Goal: Navigation & Orientation: Find specific page/section

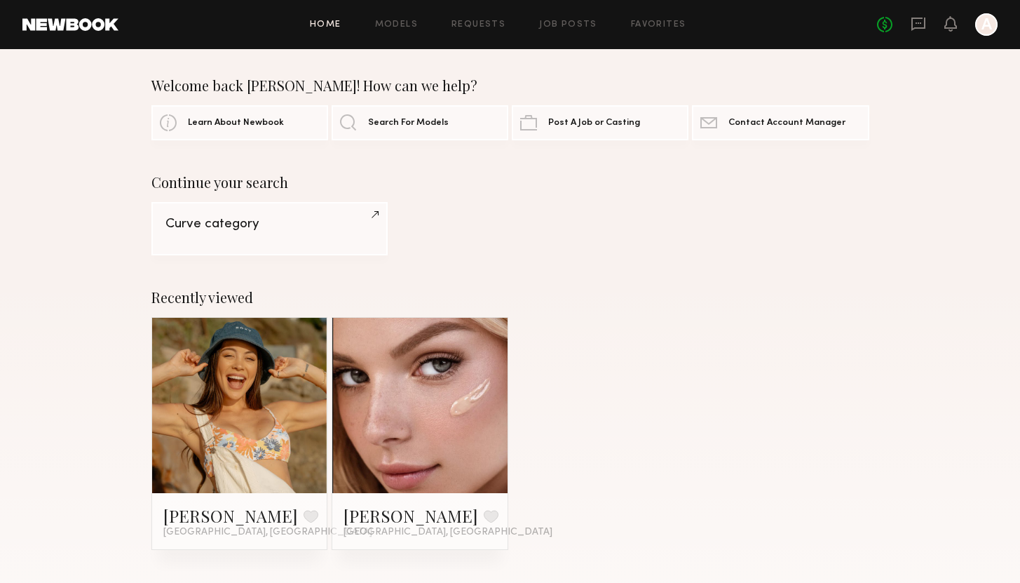
click at [406, 30] on div "Home Models Requests Job Posts Favorites Sign Out No fees up to $5,000 A" at bounding box center [558, 24] width 879 height 22
click at [405, 27] on link "Models" at bounding box center [396, 24] width 43 height 9
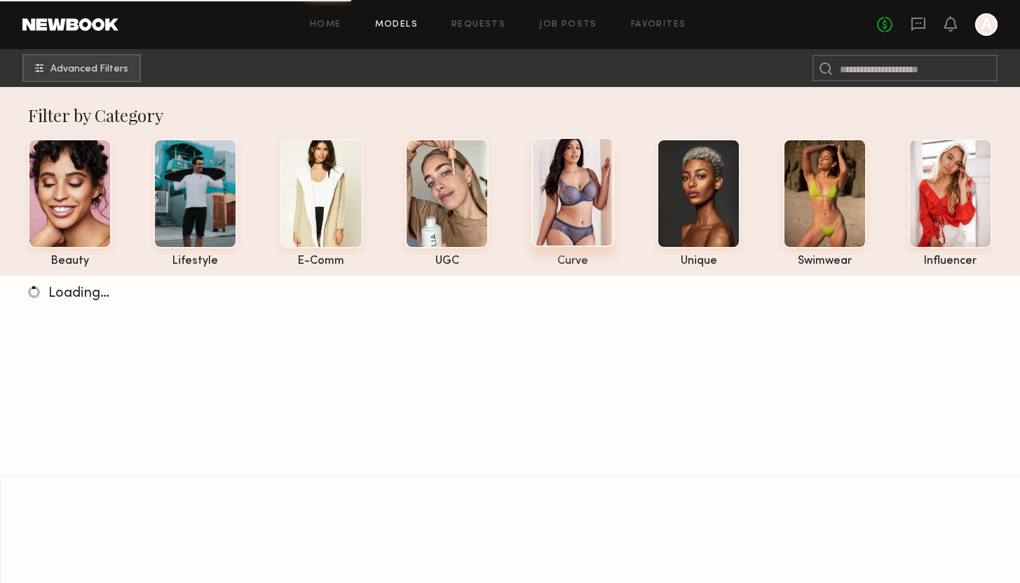
click at [575, 193] on div at bounding box center [573, 191] width 83 height 109
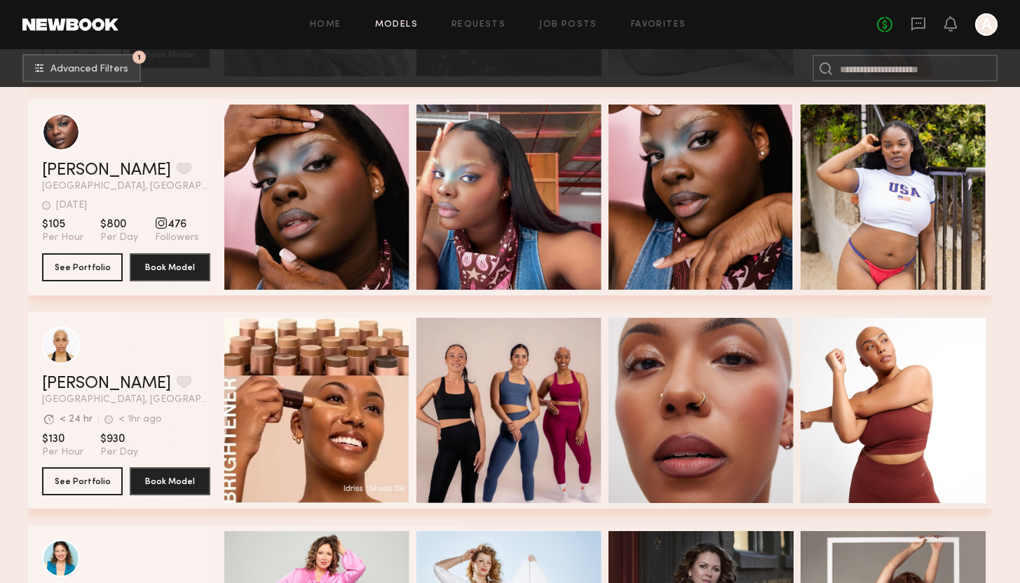
scroll to position [2694, 0]
